Goal: Task Accomplishment & Management: Manage account settings

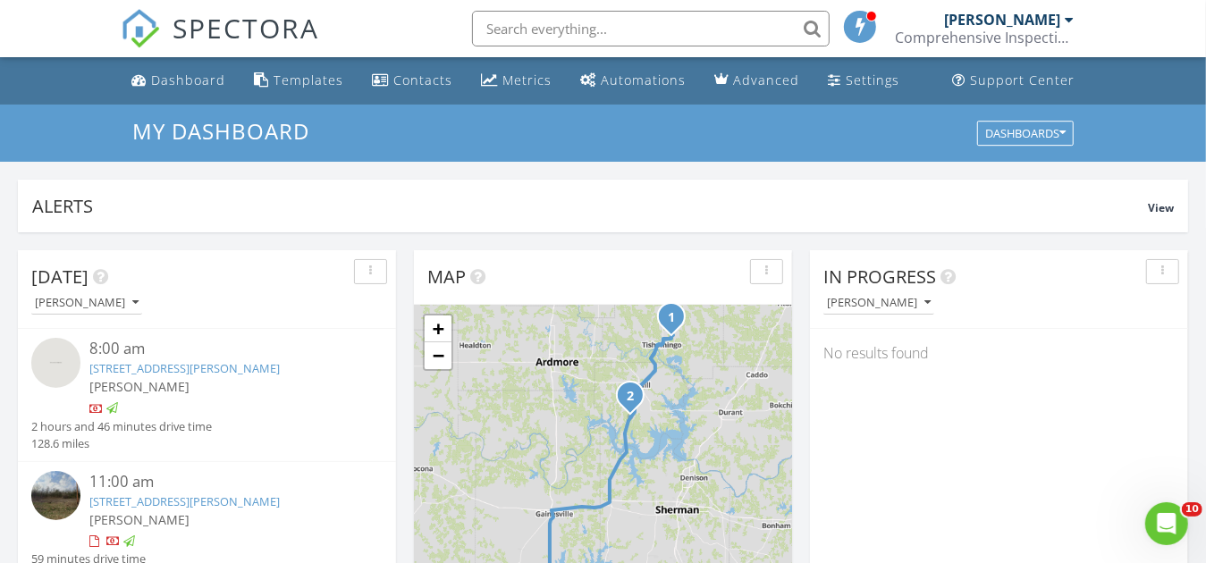
click at [133, 366] on link "4900 S Preston Rd, Tishomingo, OK 73460" at bounding box center [184, 368] width 190 height 16
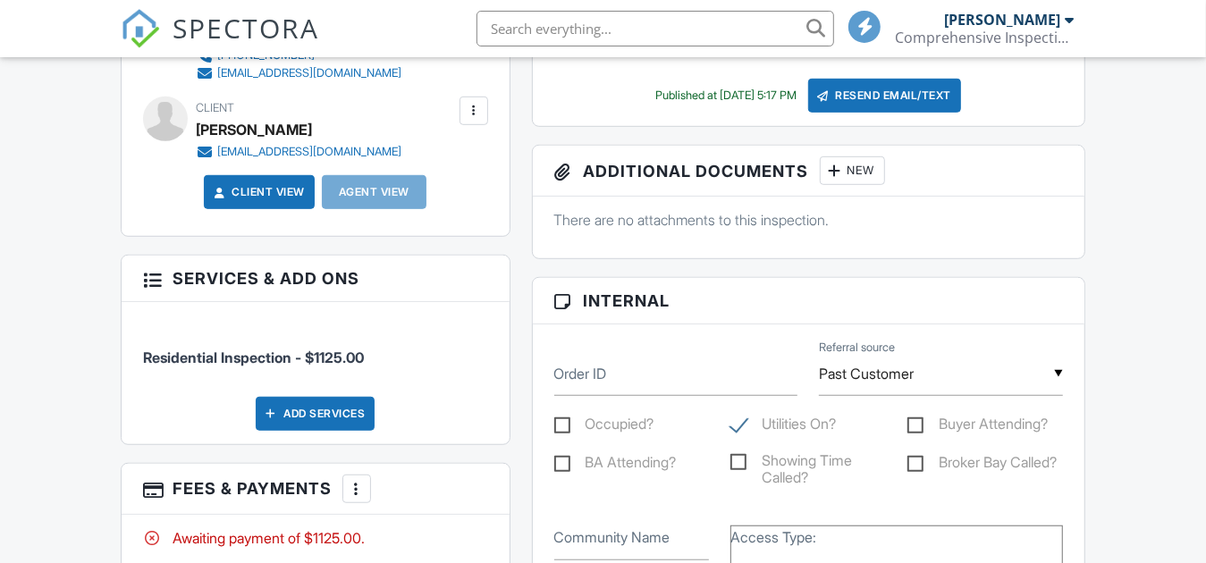
scroll to position [804, 0]
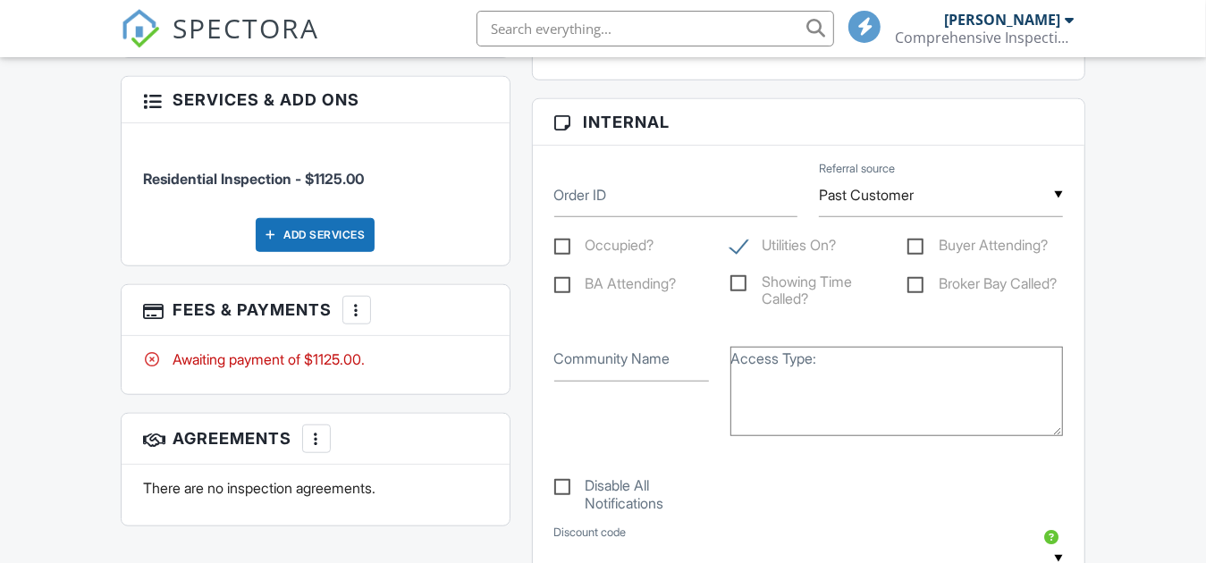
click at [358, 309] on div at bounding box center [357, 310] width 18 height 18
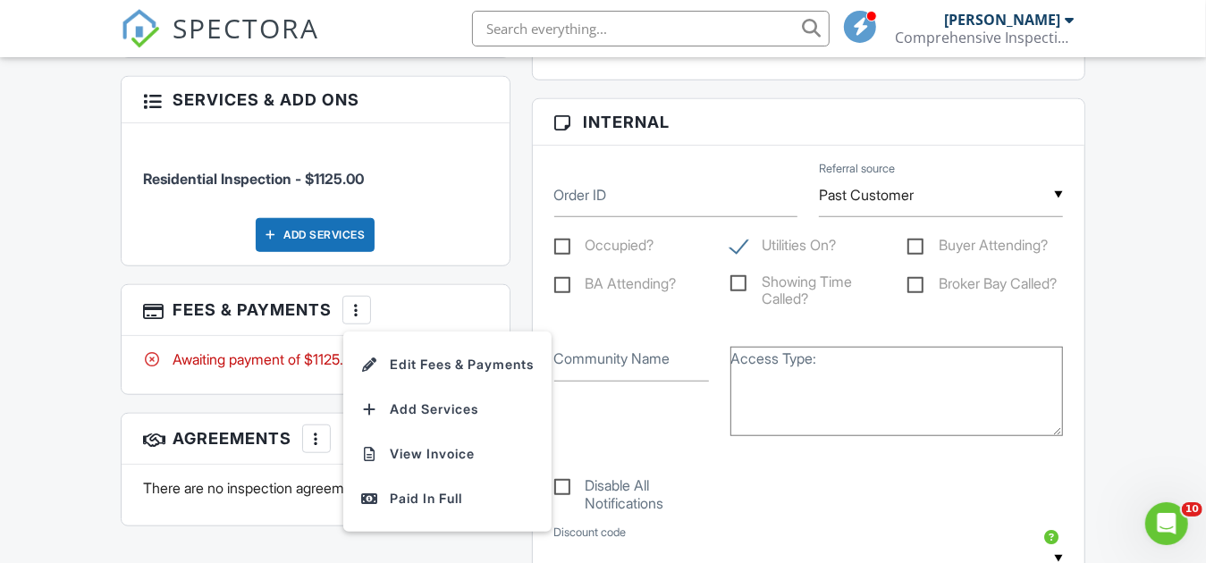
scroll to position [0, 0]
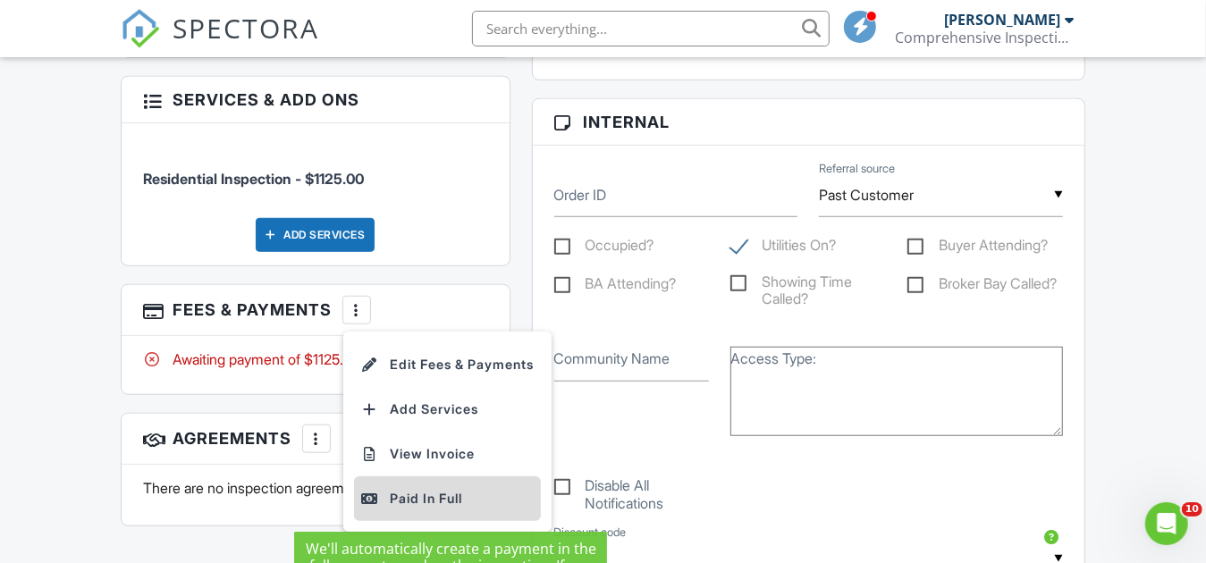
click at [408, 500] on div "Paid In Full" at bounding box center [447, 498] width 172 height 21
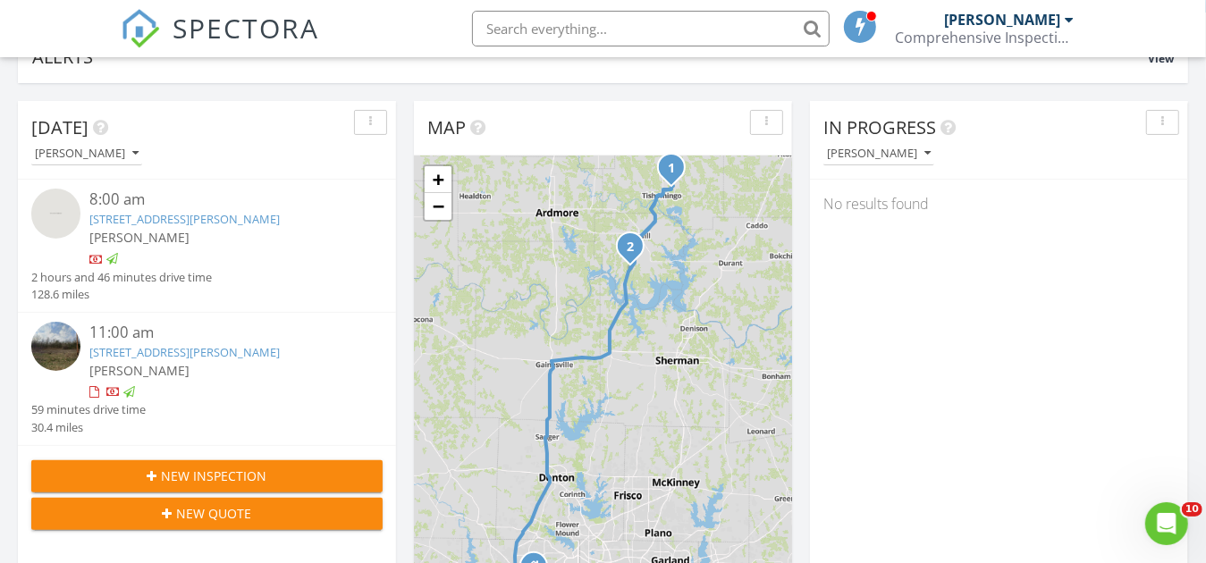
scroll to position [179, 0]
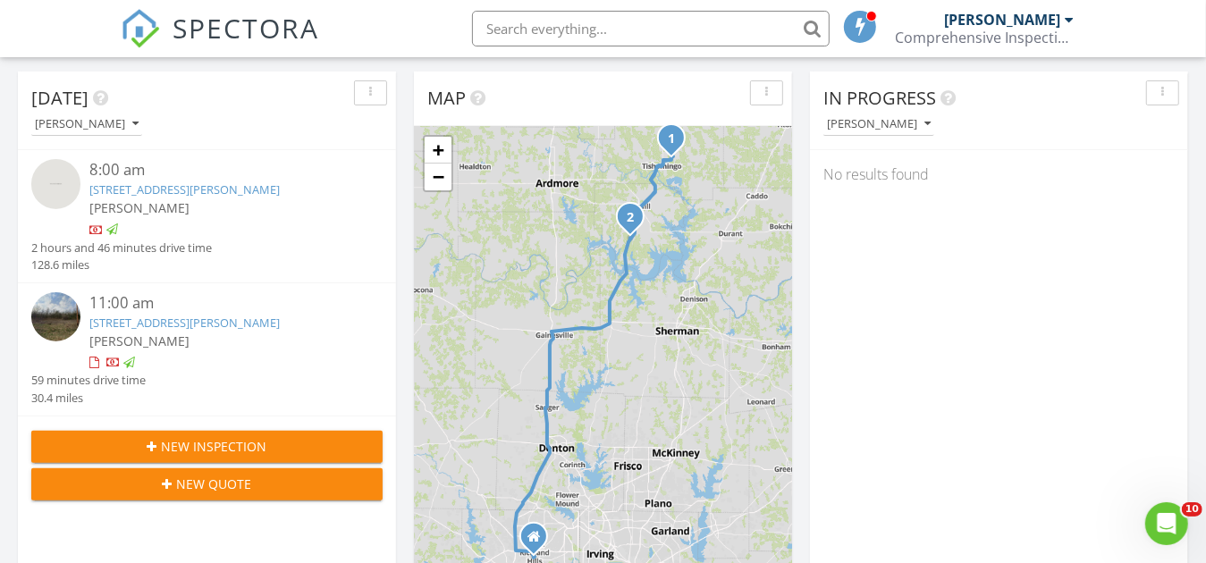
click at [150, 324] on link "10627 Old Willis Rd, Kingston, OK 73439" at bounding box center [184, 323] width 190 height 16
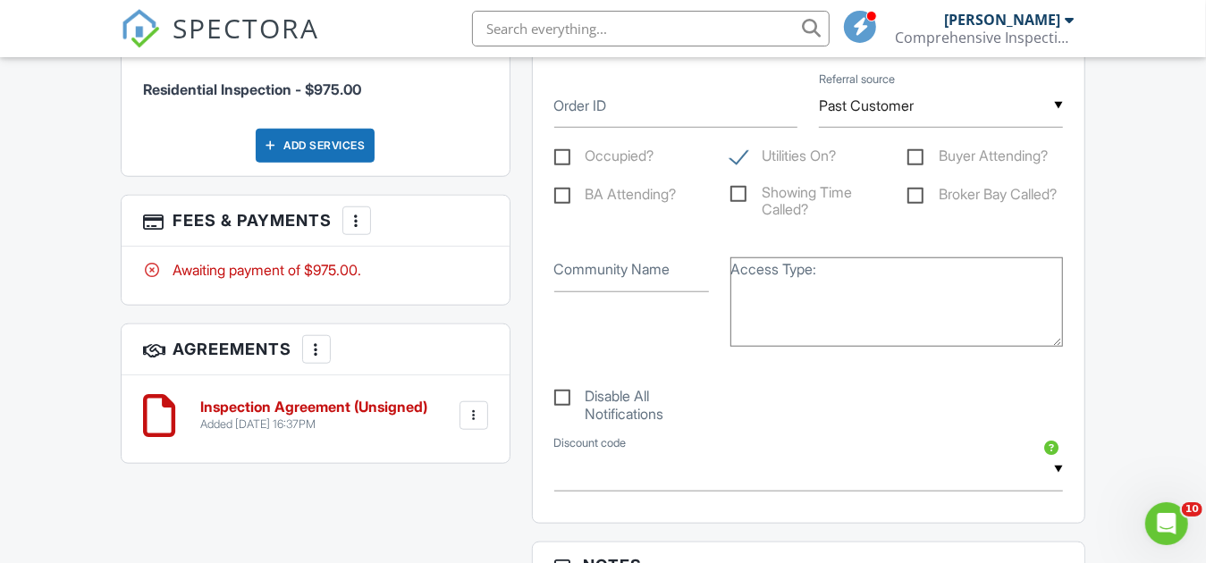
click at [354, 217] on div at bounding box center [357, 221] width 18 height 18
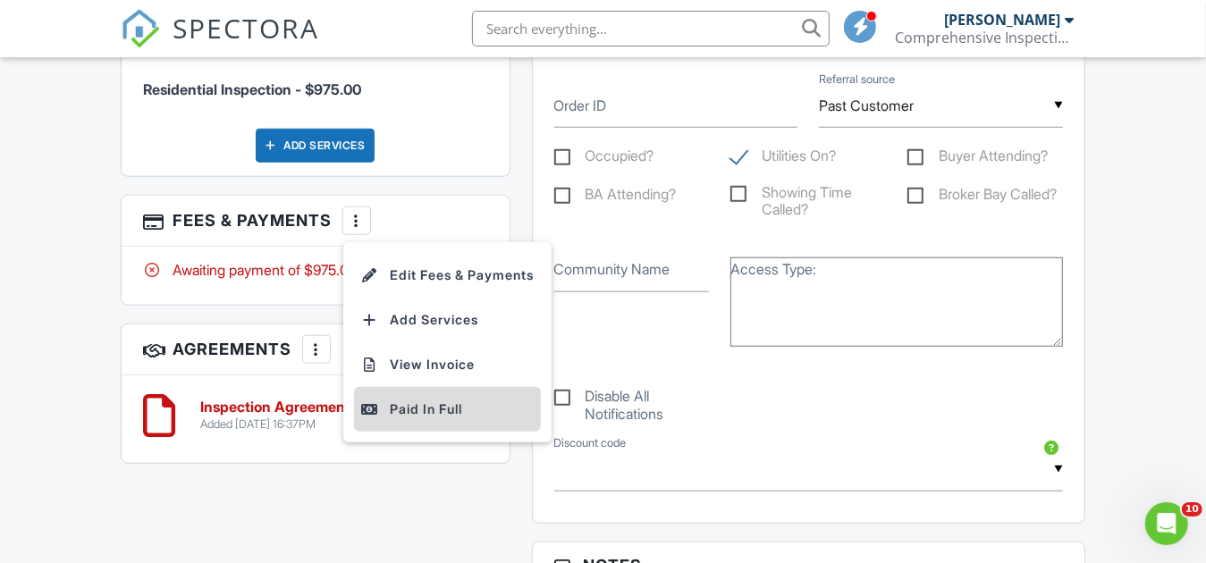
click at [400, 406] on div "Paid In Full" at bounding box center [447, 409] width 172 height 21
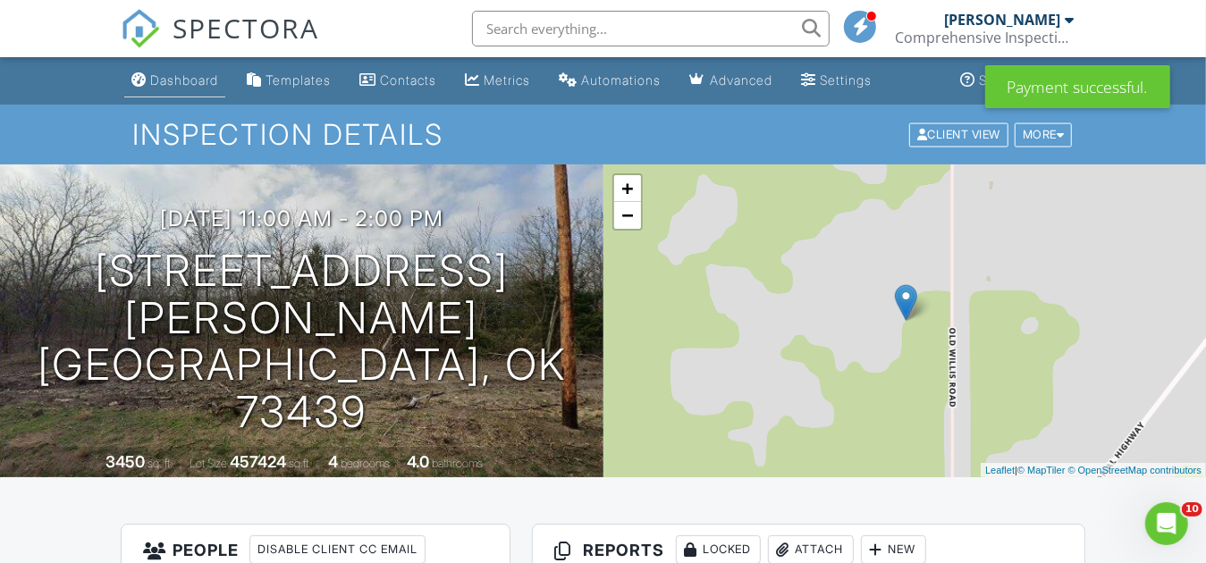
click at [164, 86] on div "Dashboard" at bounding box center [184, 79] width 68 height 15
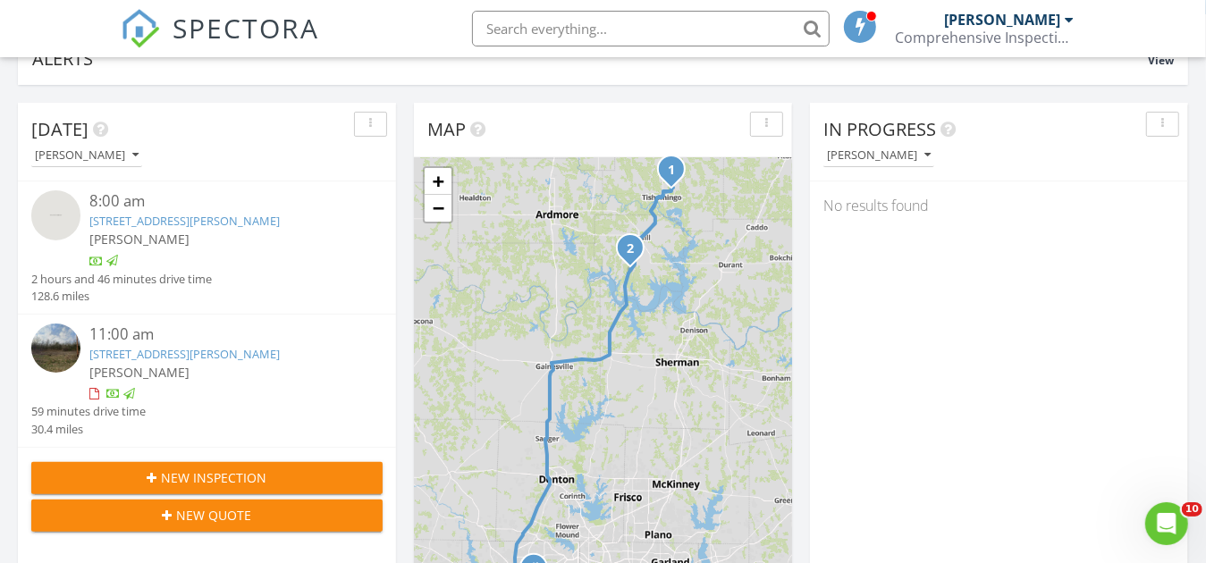
scroll to position [179, 0]
